Goal: Task Accomplishment & Management: Complete application form

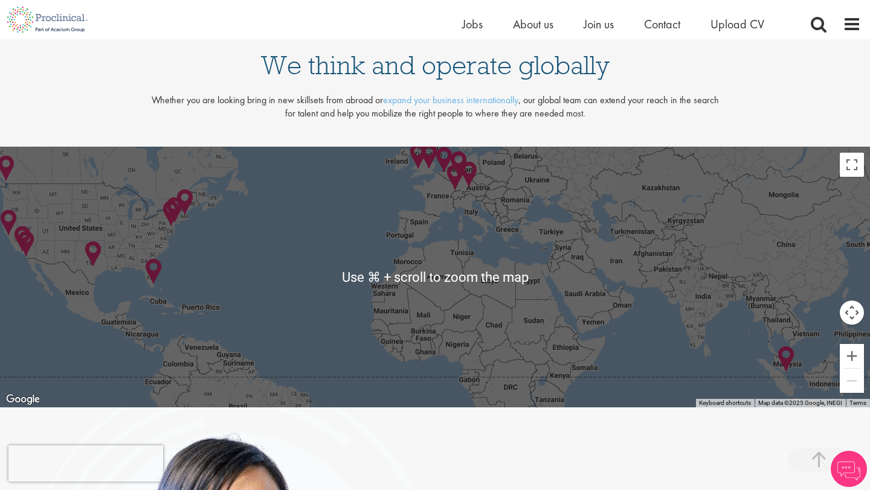
scroll to position [2465, 0]
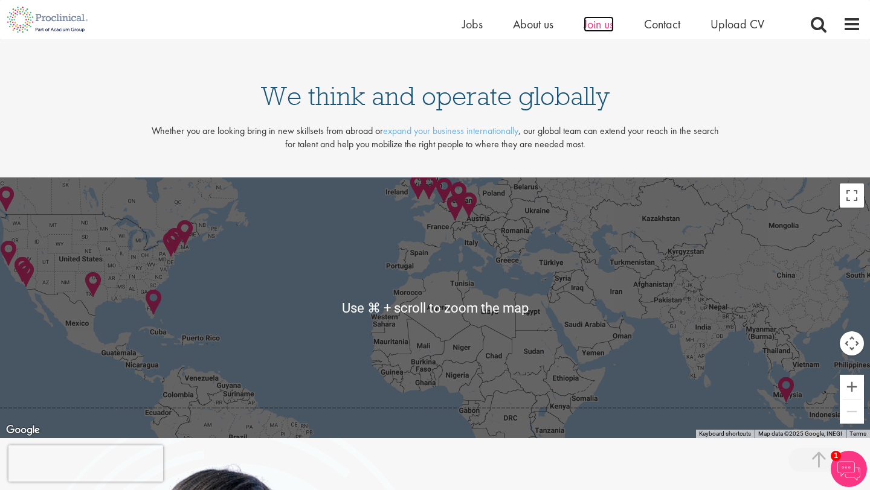
click at [586, 28] on span "Join us" at bounding box center [598, 24] width 30 height 16
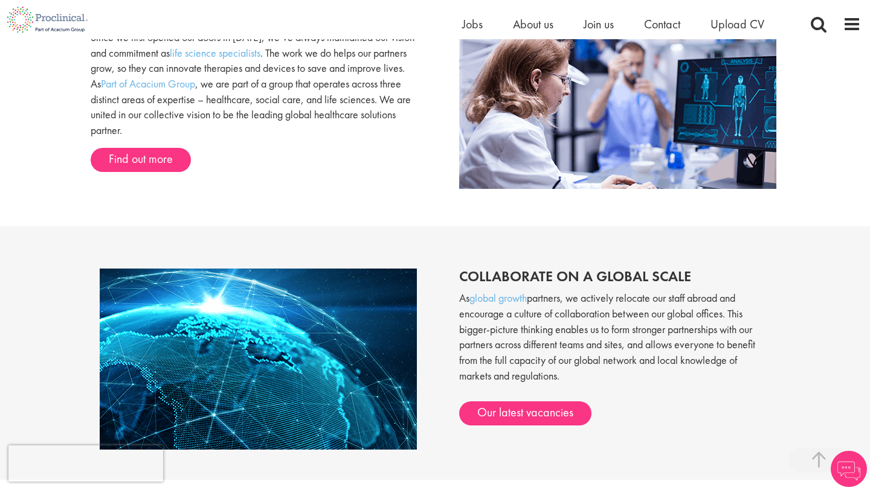
scroll to position [788, 0]
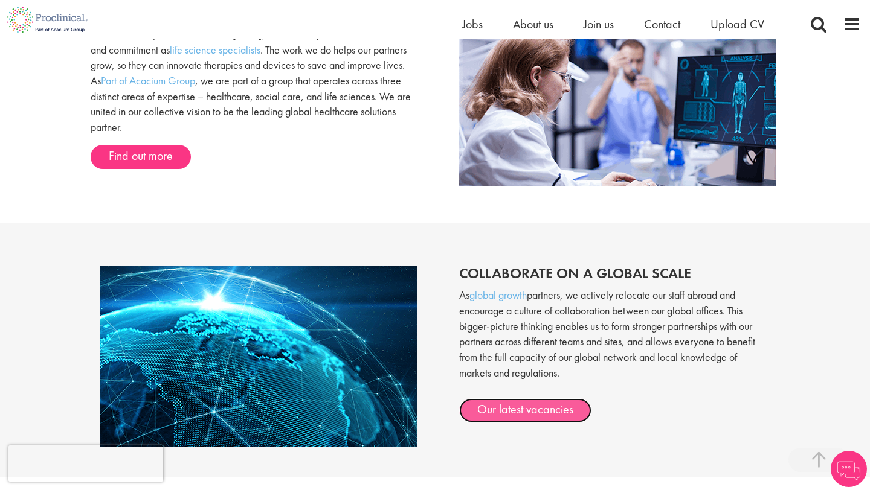
click at [554, 414] on link "Our latest vacancies" at bounding box center [525, 411] width 132 height 24
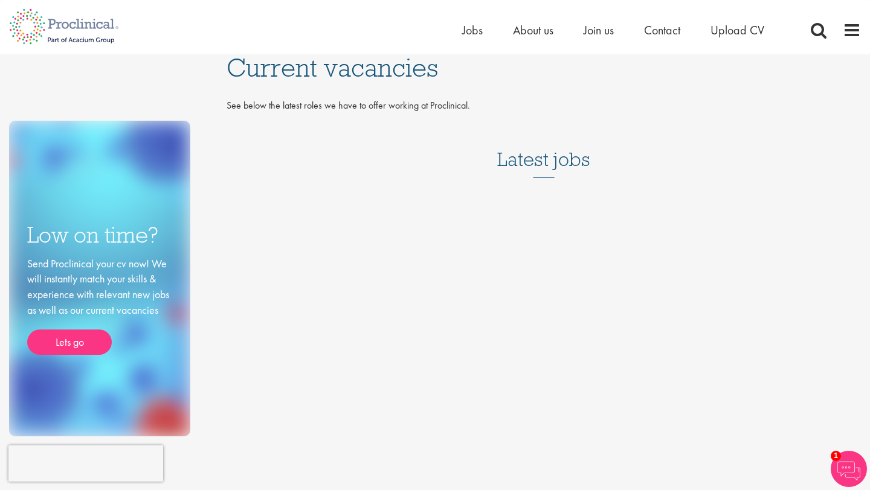
click at [542, 160] on h3 "Latest jobs" at bounding box center [543, 148] width 93 height 59
click at [360, 78] on span "Current vacancies" at bounding box center [331, 67] width 211 height 33
click at [546, 150] on h3 "Latest jobs" at bounding box center [543, 148] width 93 height 59
click at [383, 65] on span "Current vacancies" at bounding box center [331, 67] width 211 height 33
click at [543, 161] on h3 "Latest jobs" at bounding box center [543, 148] width 93 height 59
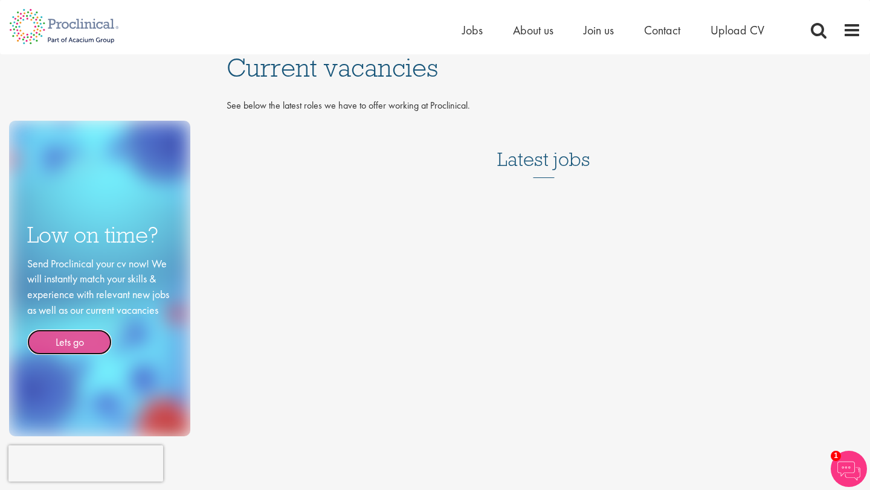
click at [71, 350] on link "Lets go" at bounding box center [69, 342] width 85 height 25
